Goal: Obtain resource: Obtain resource

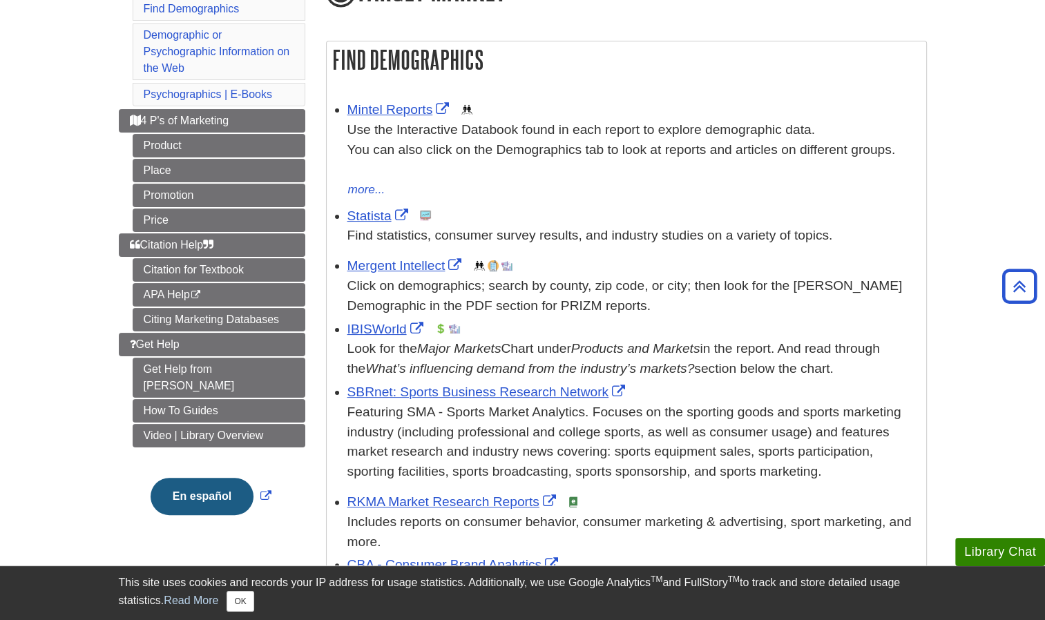
scroll to position [202, 0]
click at [369, 330] on link "IBISWorld" at bounding box center [386, 328] width 79 height 15
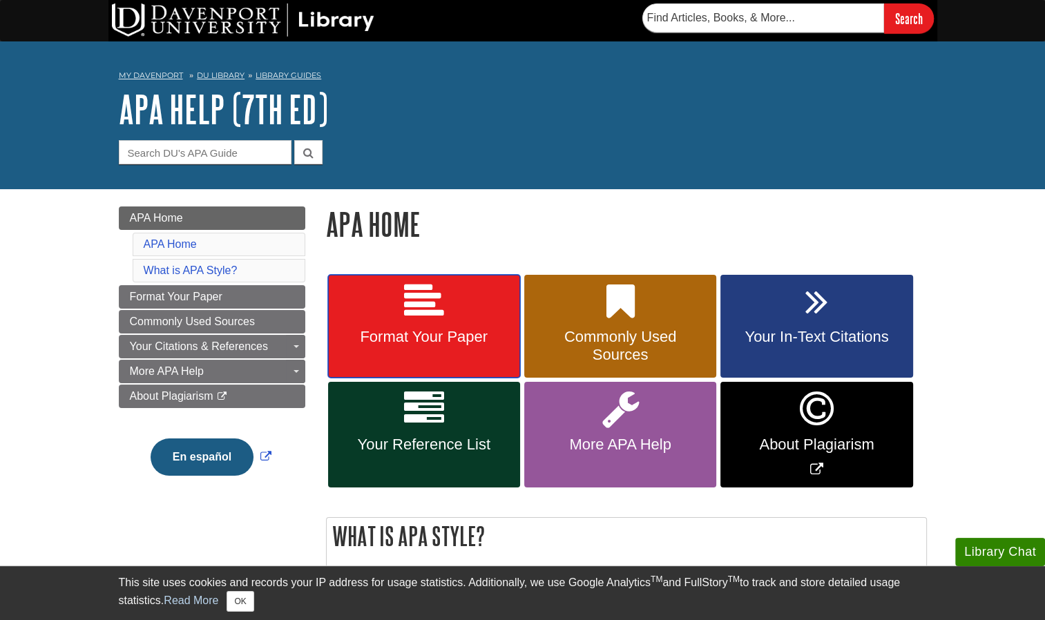
click at [447, 341] on span "Format Your Paper" at bounding box center [424, 337] width 171 height 18
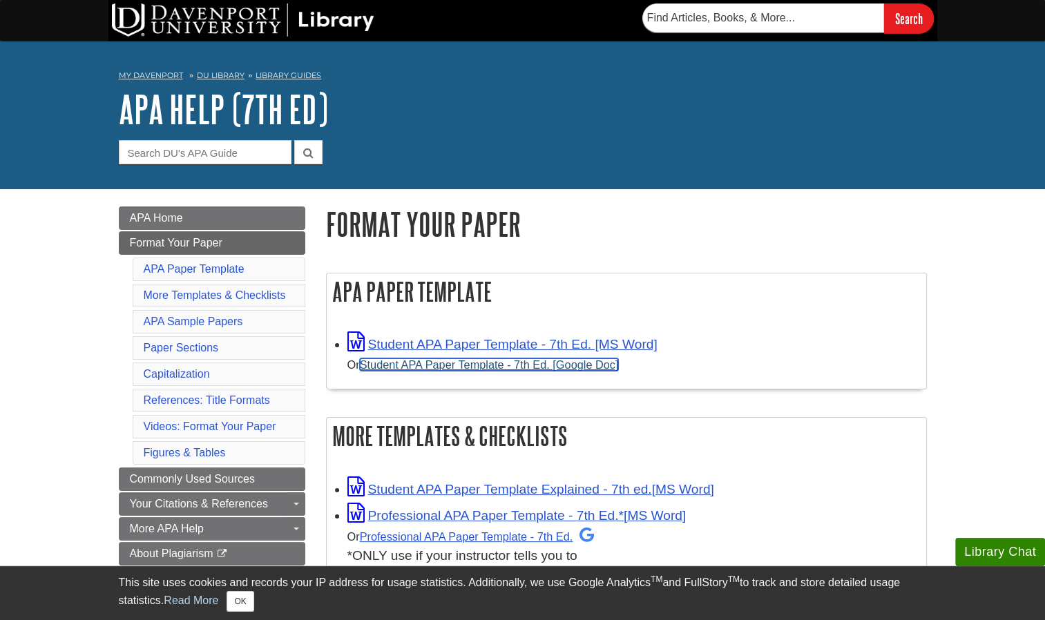
click at [452, 366] on link "Student APA Paper Template - 7th Ed. [Google Doc]" at bounding box center [489, 365] width 259 height 12
